Goal: Task Accomplishment & Management: Use online tool/utility

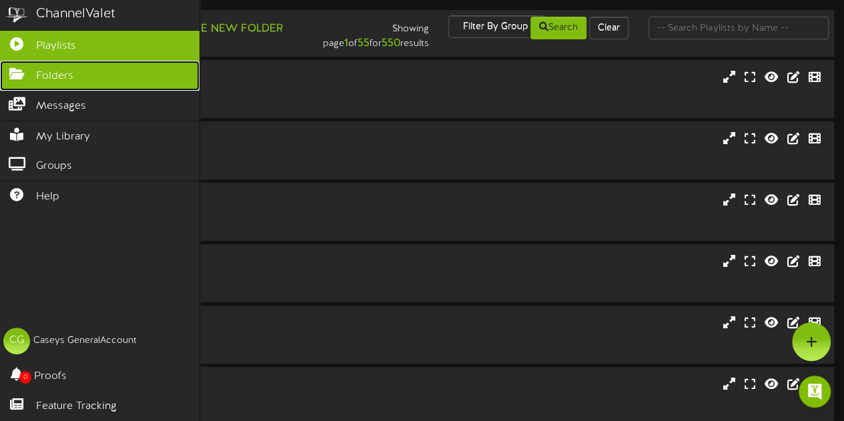
click at [9, 70] on icon at bounding box center [16, 72] width 33 height 10
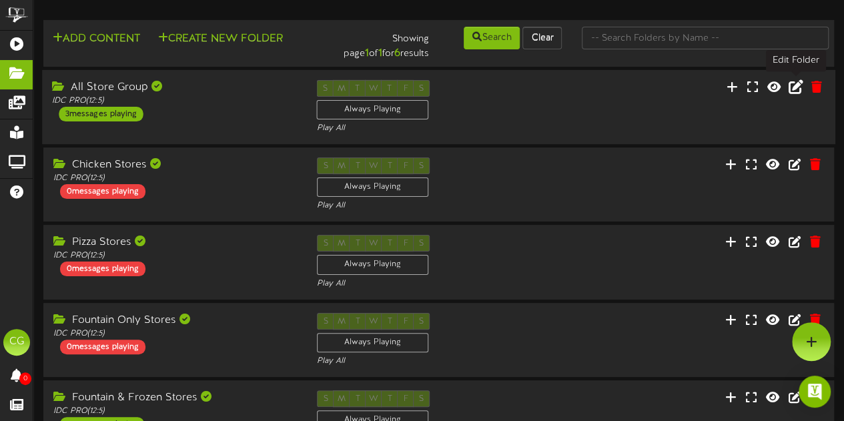
click at [790, 90] on icon at bounding box center [796, 86] width 15 height 15
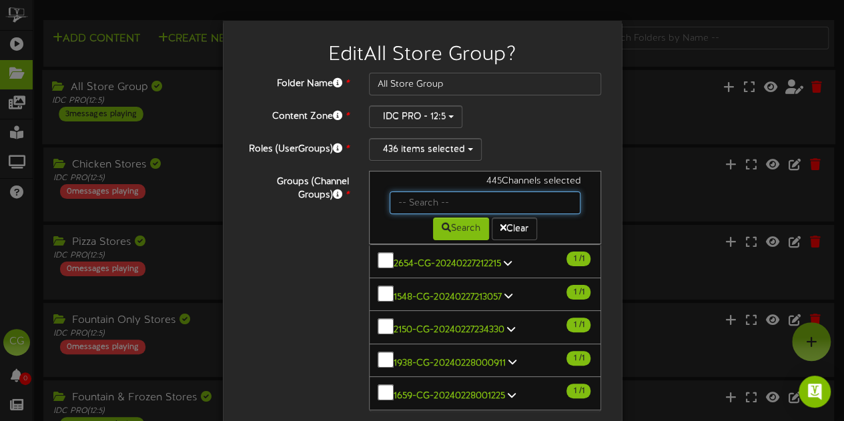
click at [399, 193] on input "text" at bounding box center [485, 202] width 191 height 23
type input "1314"
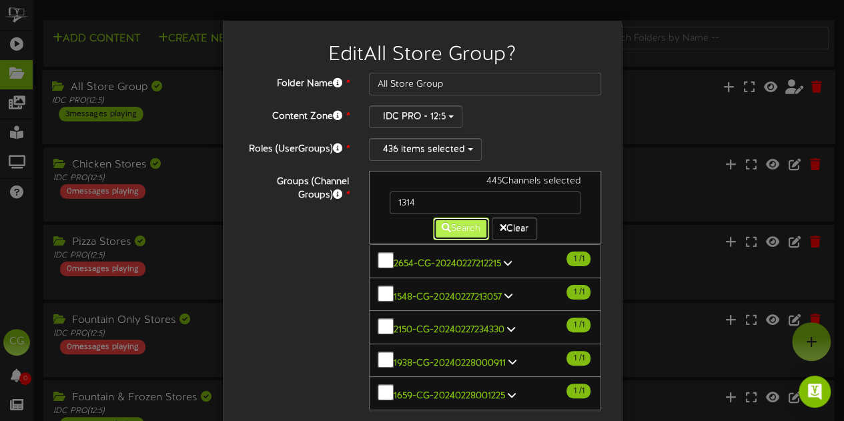
click at [442, 226] on icon at bounding box center [446, 227] width 9 height 9
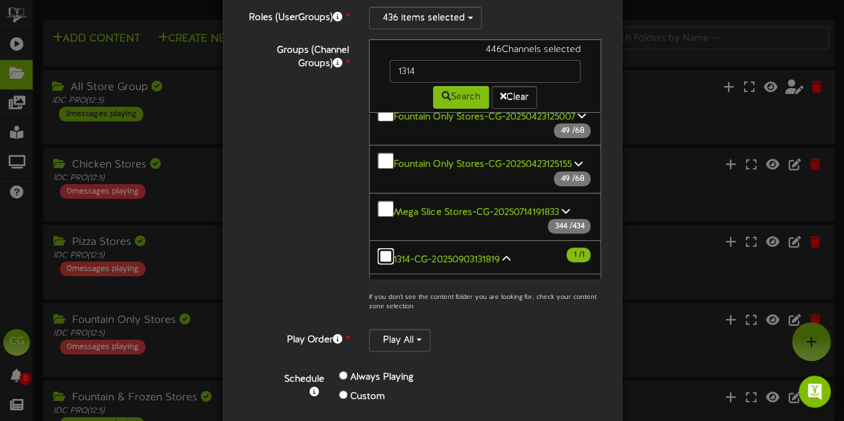
scroll to position [217, 0]
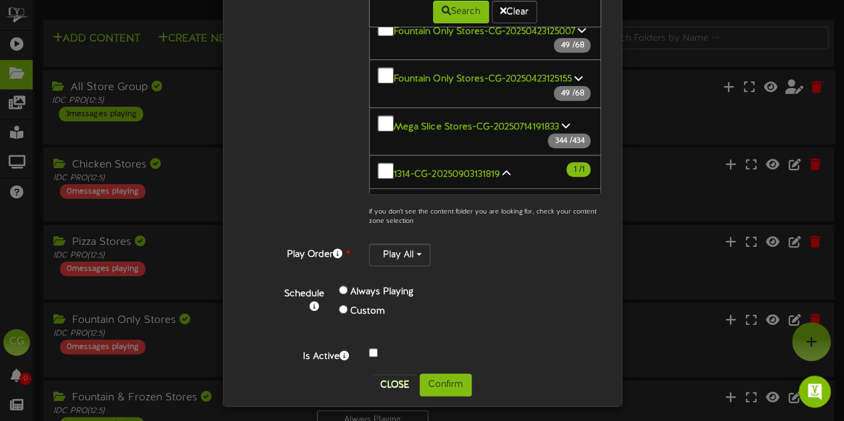
click at [443, 366] on div "Folder Name * All Store Group Content Zone * IDC PRO - 12:5 Roles (UserGroups) *" at bounding box center [422, 115] width 379 height 518
drag, startPoint x: 443, startPoint y: 380, endPoint x: 428, endPoint y: 384, distance: 15.1
click at [443, 380] on button "Confirm" at bounding box center [446, 385] width 52 height 23
click at [428, 381] on div "Edit All Store Group ? Folder Name * All Store Group Content Zone * IDC PRO - 1…" at bounding box center [422, 210] width 844 height 421
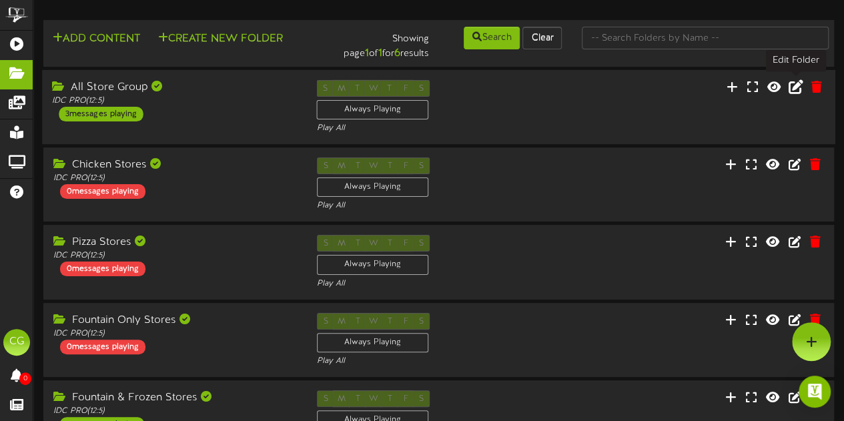
click at [795, 87] on icon at bounding box center [796, 86] width 15 height 15
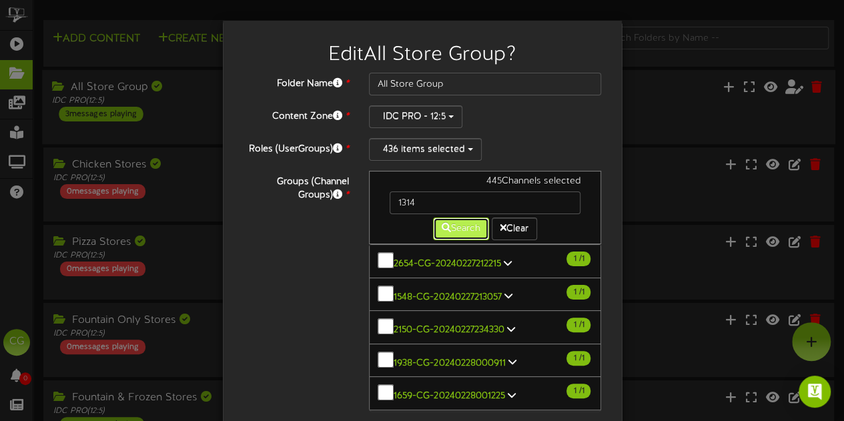
click at [454, 221] on button "Search" at bounding box center [461, 229] width 56 height 23
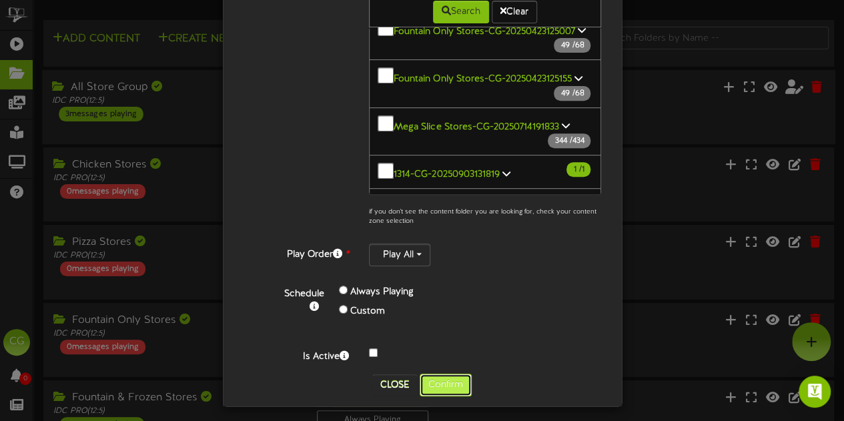
click at [444, 374] on button "Confirm" at bounding box center [446, 385] width 52 height 23
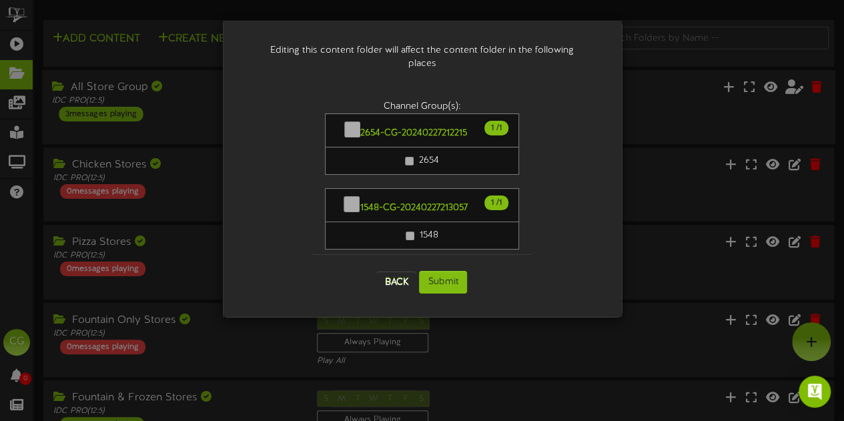
scroll to position [0, 0]
click at [446, 271] on button "Submit" at bounding box center [443, 282] width 48 height 23
